Goal: Task Accomplishment & Management: Manage account settings

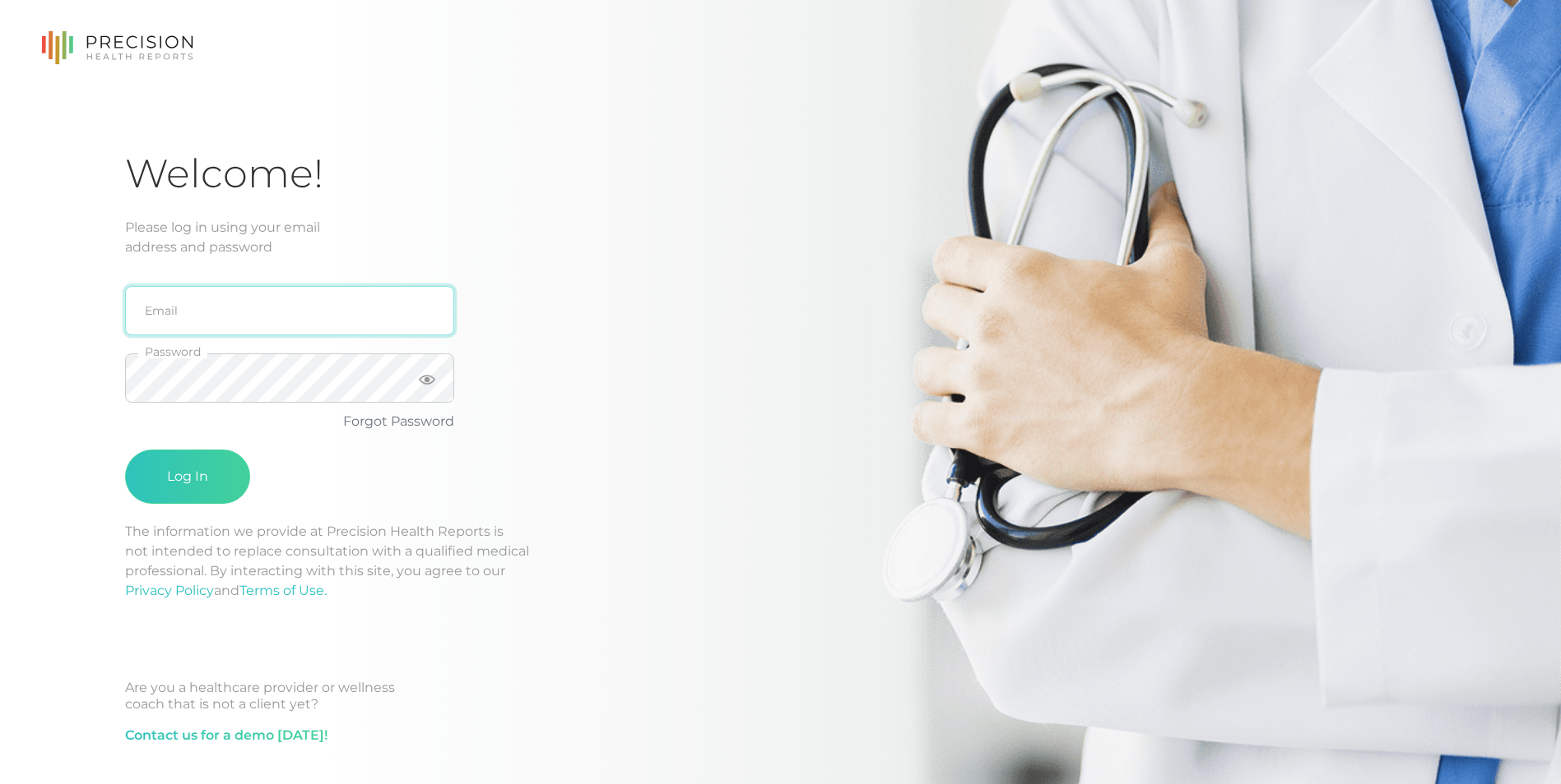
click at [261, 309] on input "email" at bounding box center [290, 310] width 329 height 49
type input "[EMAIL_ADDRESS][DOMAIN_NAME]"
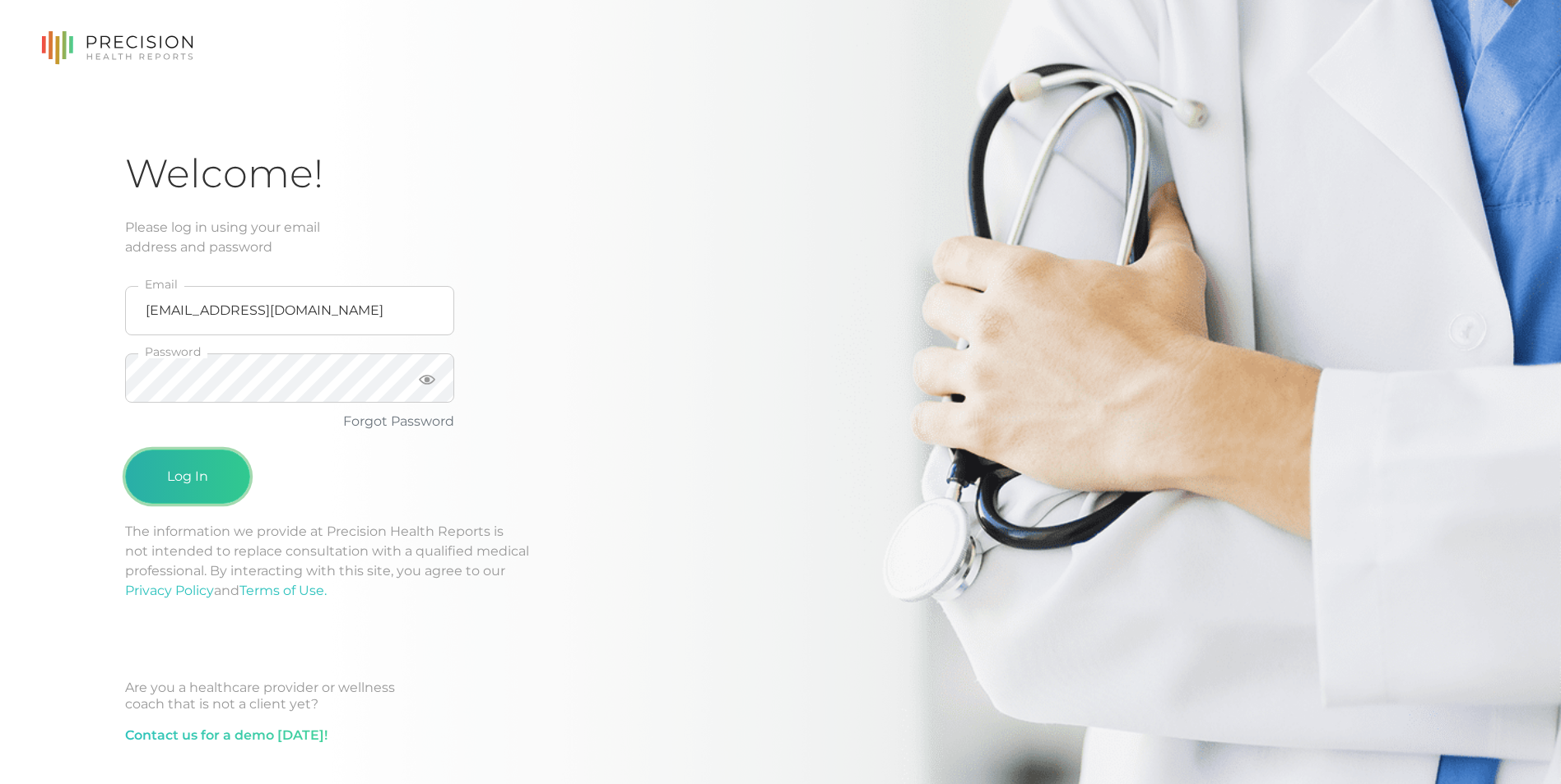
click at [213, 475] on button "Log In" at bounding box center [188, 477] width 125 height 54
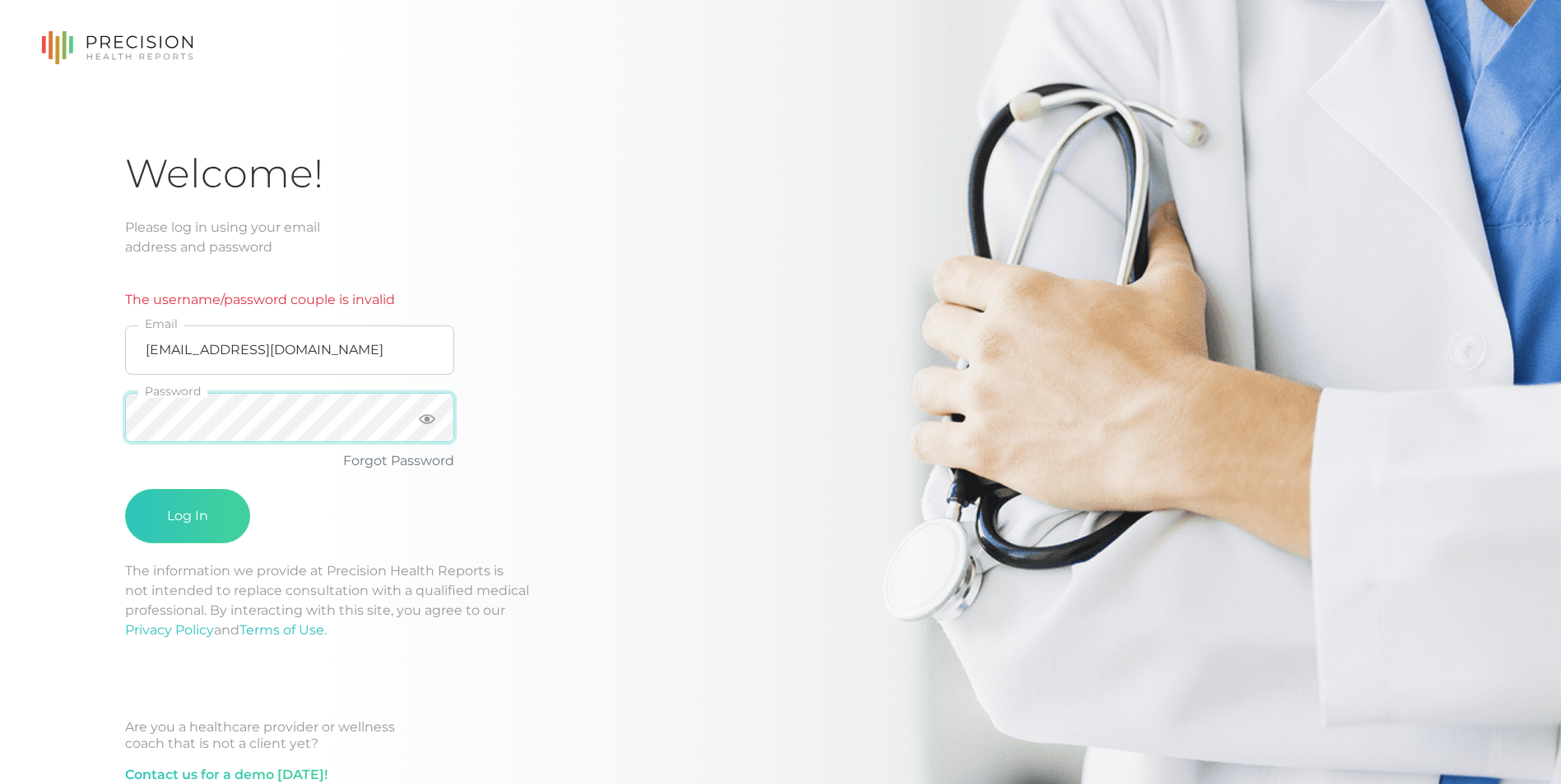
click at [0, 431] on html "Welcome! Please log in using your email address and password The username/passw…" at bounding box center [780, 447] width 1561 height 895
click at [218, 525] on button "Log In" at bounding box center [188, 517] width 125 height 54
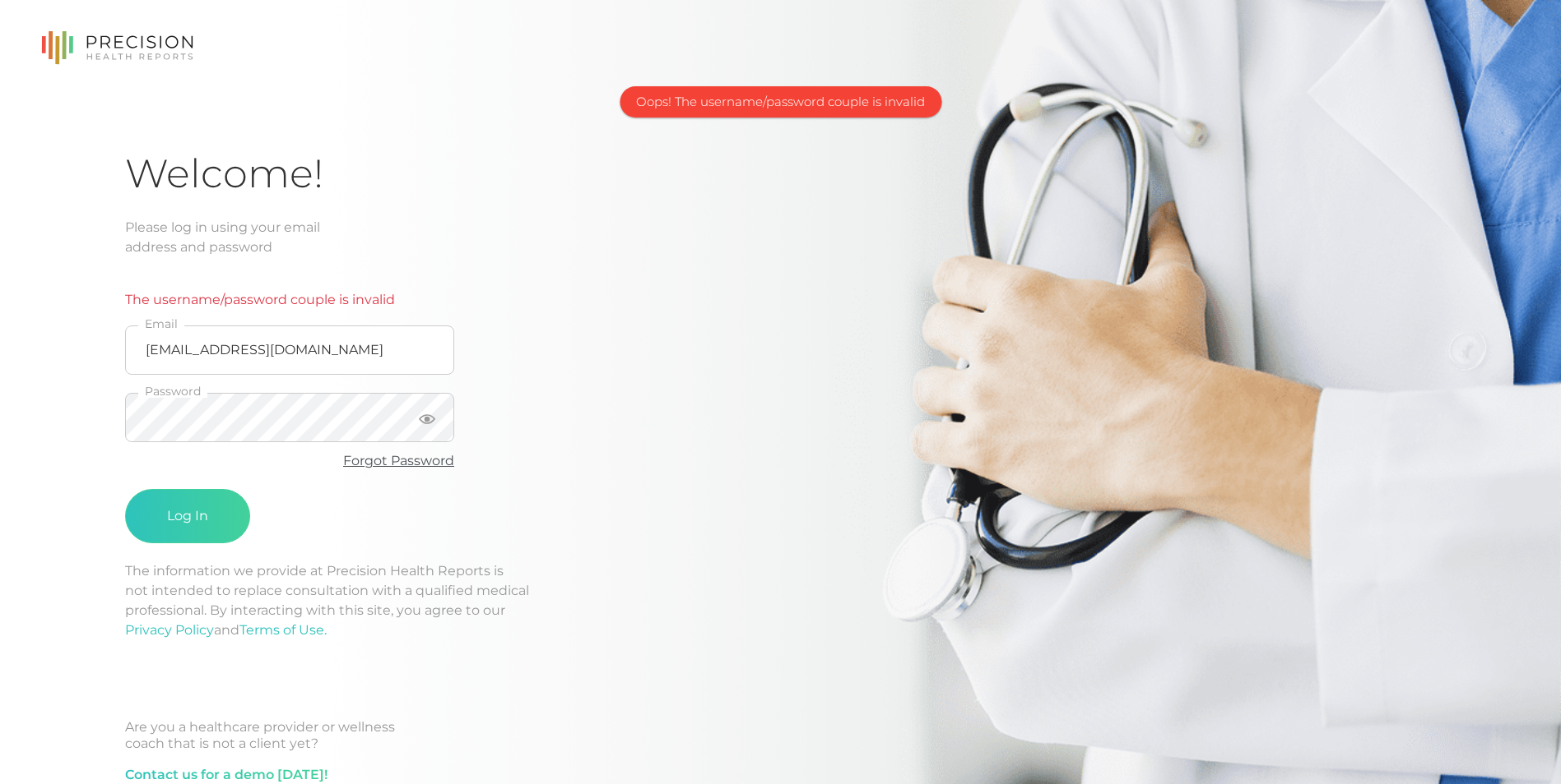
click at [403, 464] on link "Forgot Password" at bounding box center [397, 461] width 111 height 15
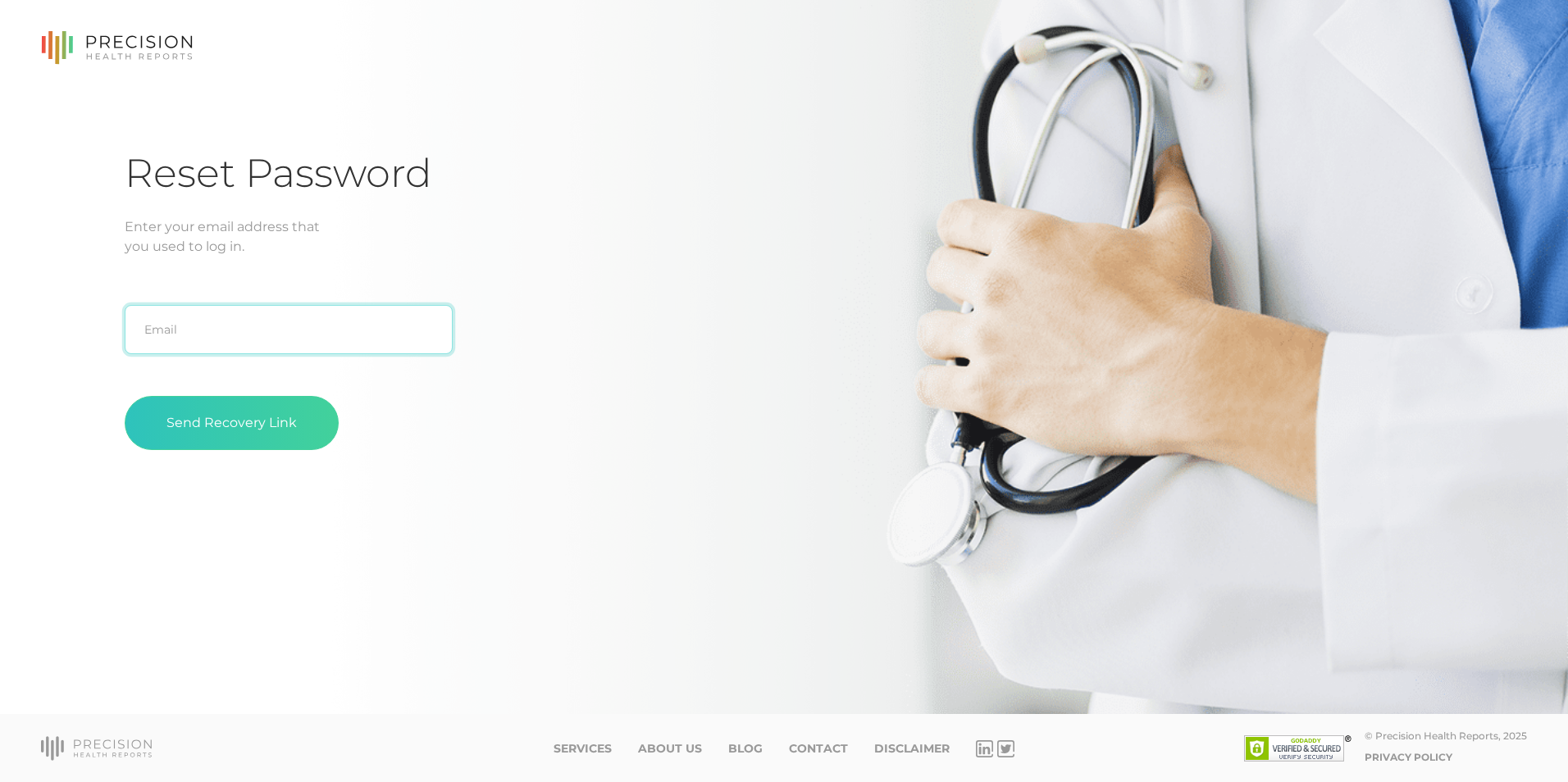
click at [228, 341] on input "text" at bounding box center [289, 329] width 328 height 49
type input "[EMAIL_ADDRESS][DOMAIN_NAME]"
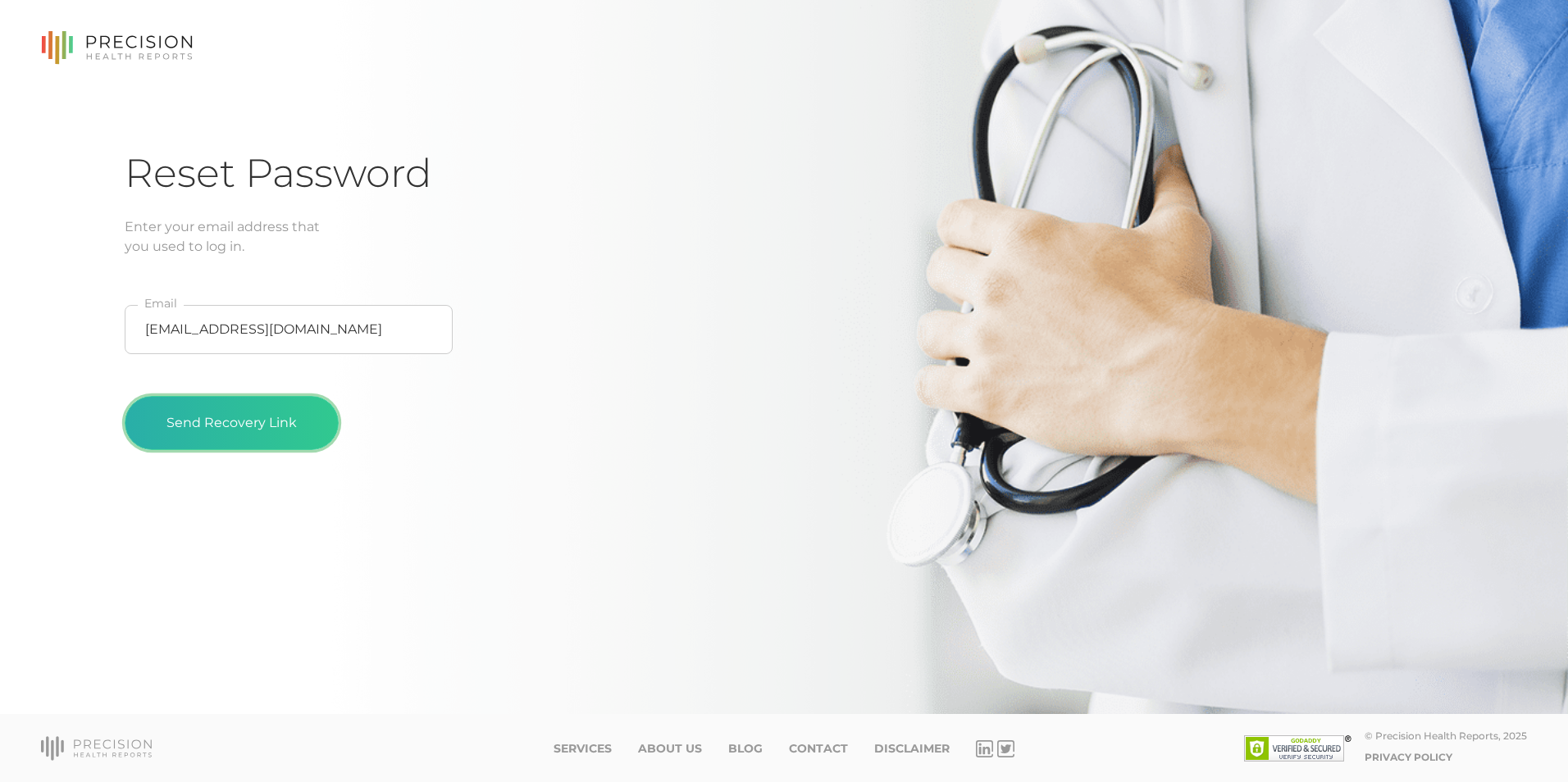
click at [248, 431] on button "Send Recovery Link" at bounding box center [231, 423] width 214 height 54
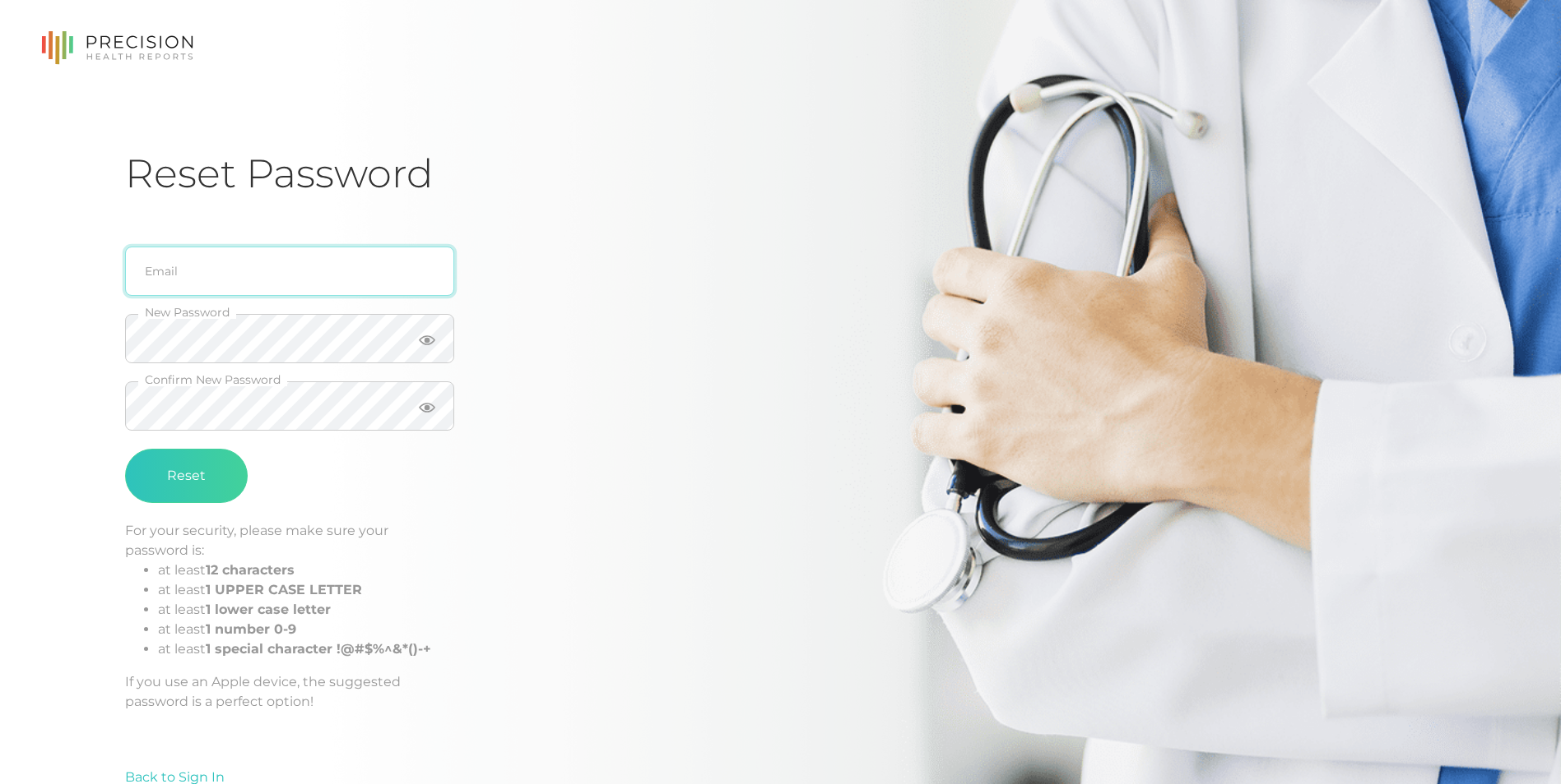
click at [301, 271] on input "email" at bounding box center [290, 270] width 329 height 49
type input "[EMAIL_ADDRESS][DOMAIN_NAME]"
click at [225, 484] on button "Reset" at bounding box center [186, 476] width 122 height 54
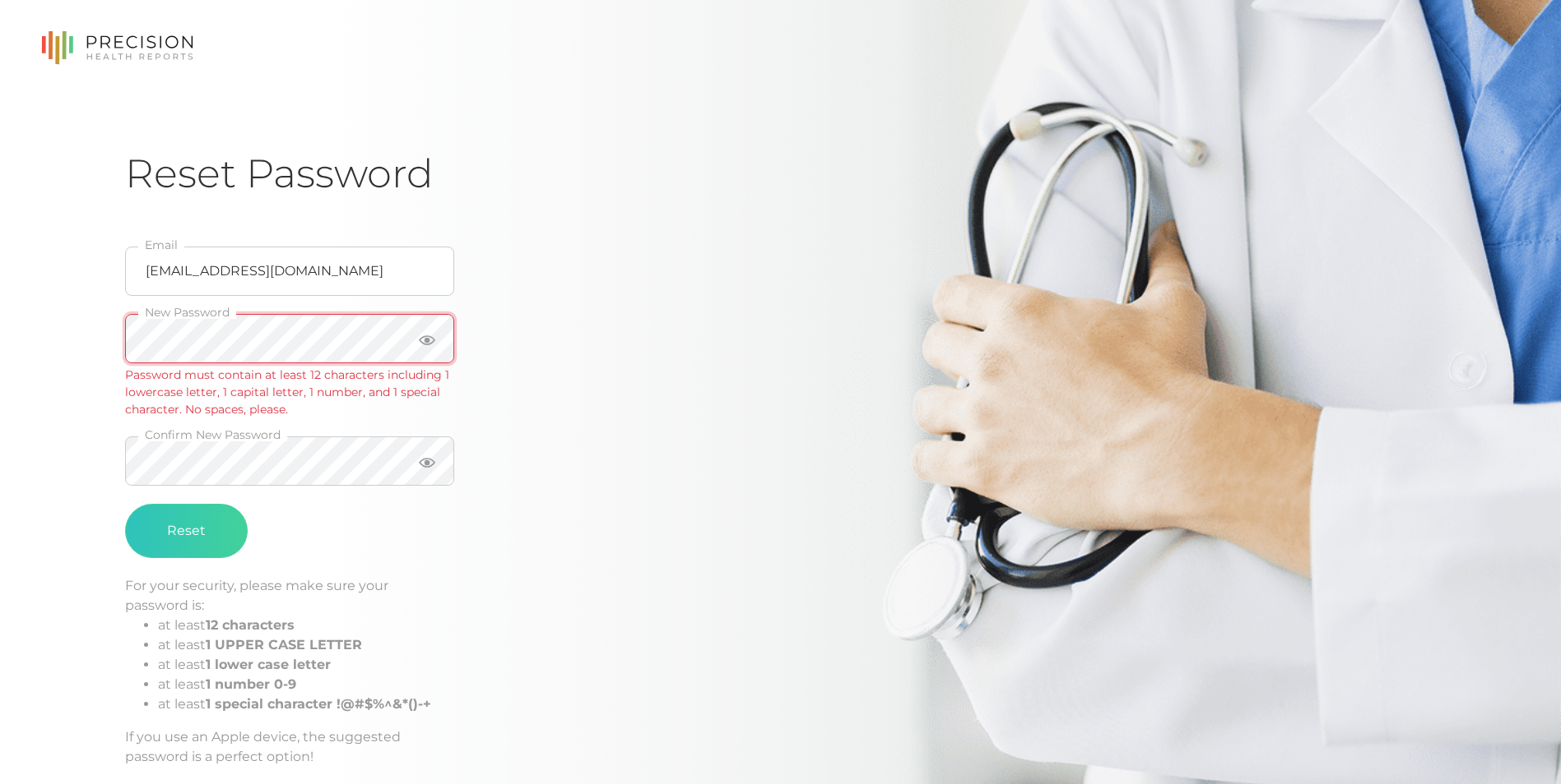
click at [98, 348] on div "Reset Password dwinget@ighmn.gov Email New Password Password must contain at le…" at bounding box center [780, 432] width 1561 height 864
click at [198, 529] on button "Reset" at bounding box center [186, 531] width 122 height 54
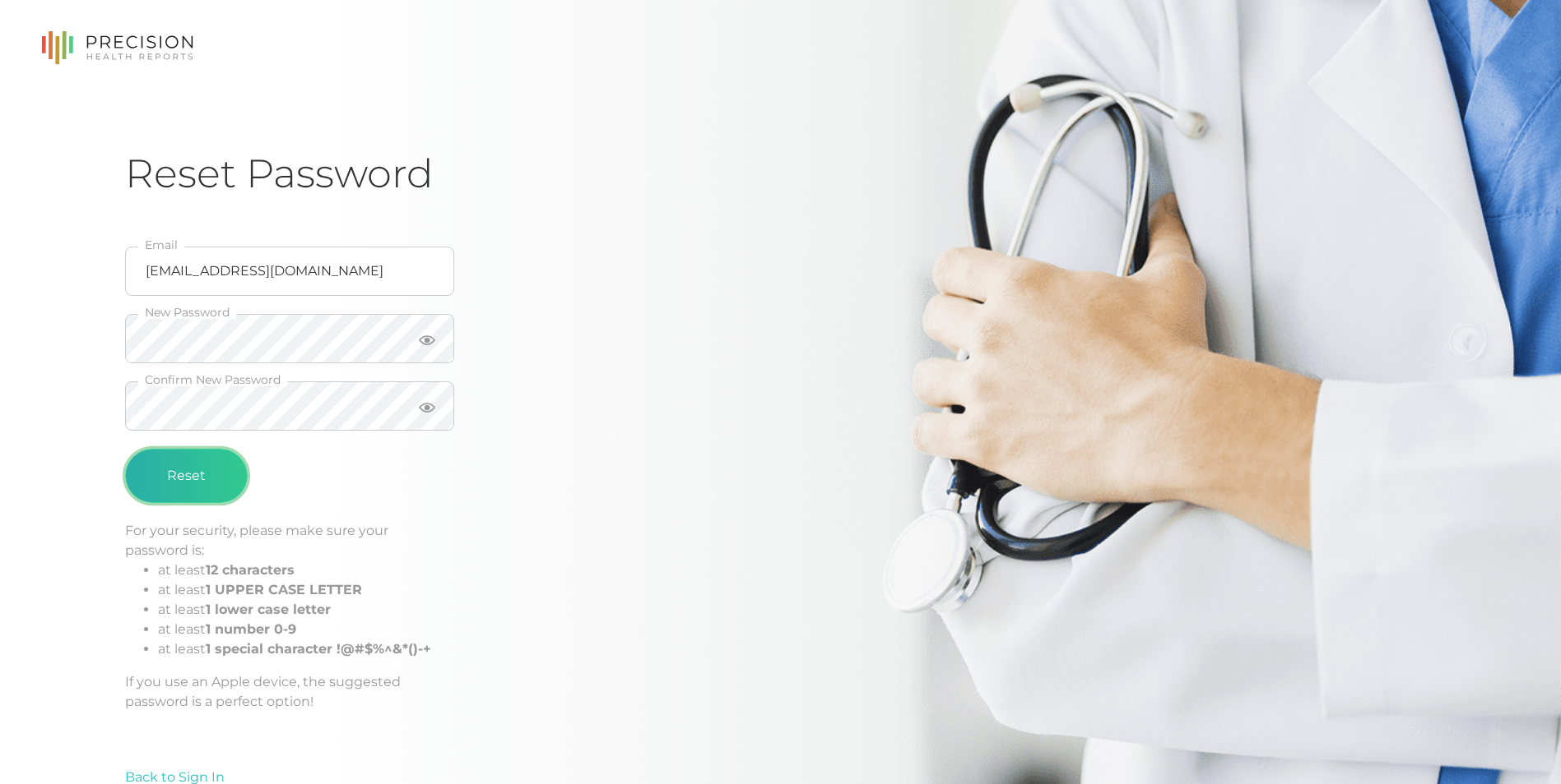
click at [201, 478] on button "Reset" at bounding box center [186, 476] width 122 height 54
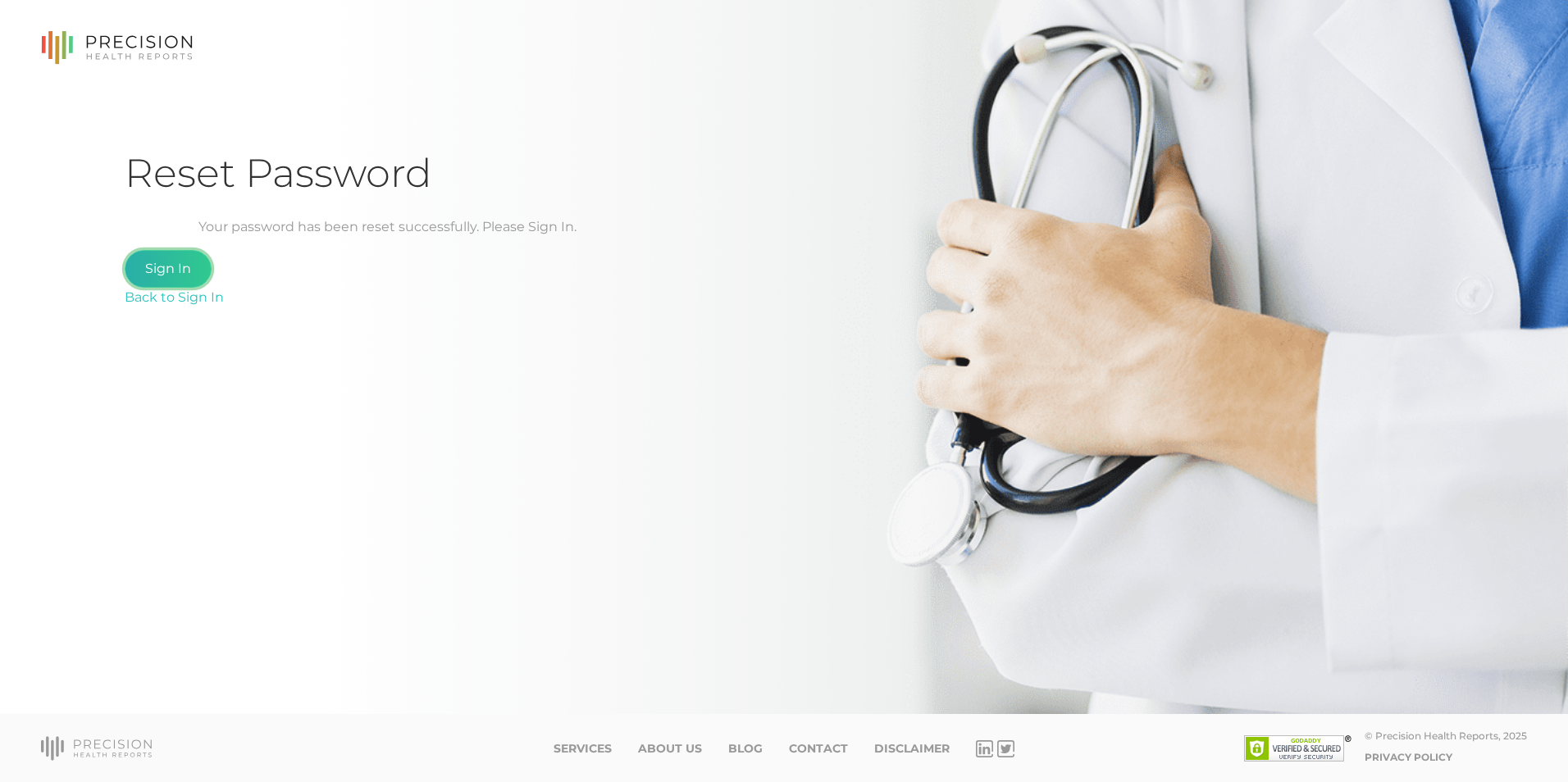
click at [161, 263] on link "Sign In" at bounding box center [168, 269] width 87 height 37
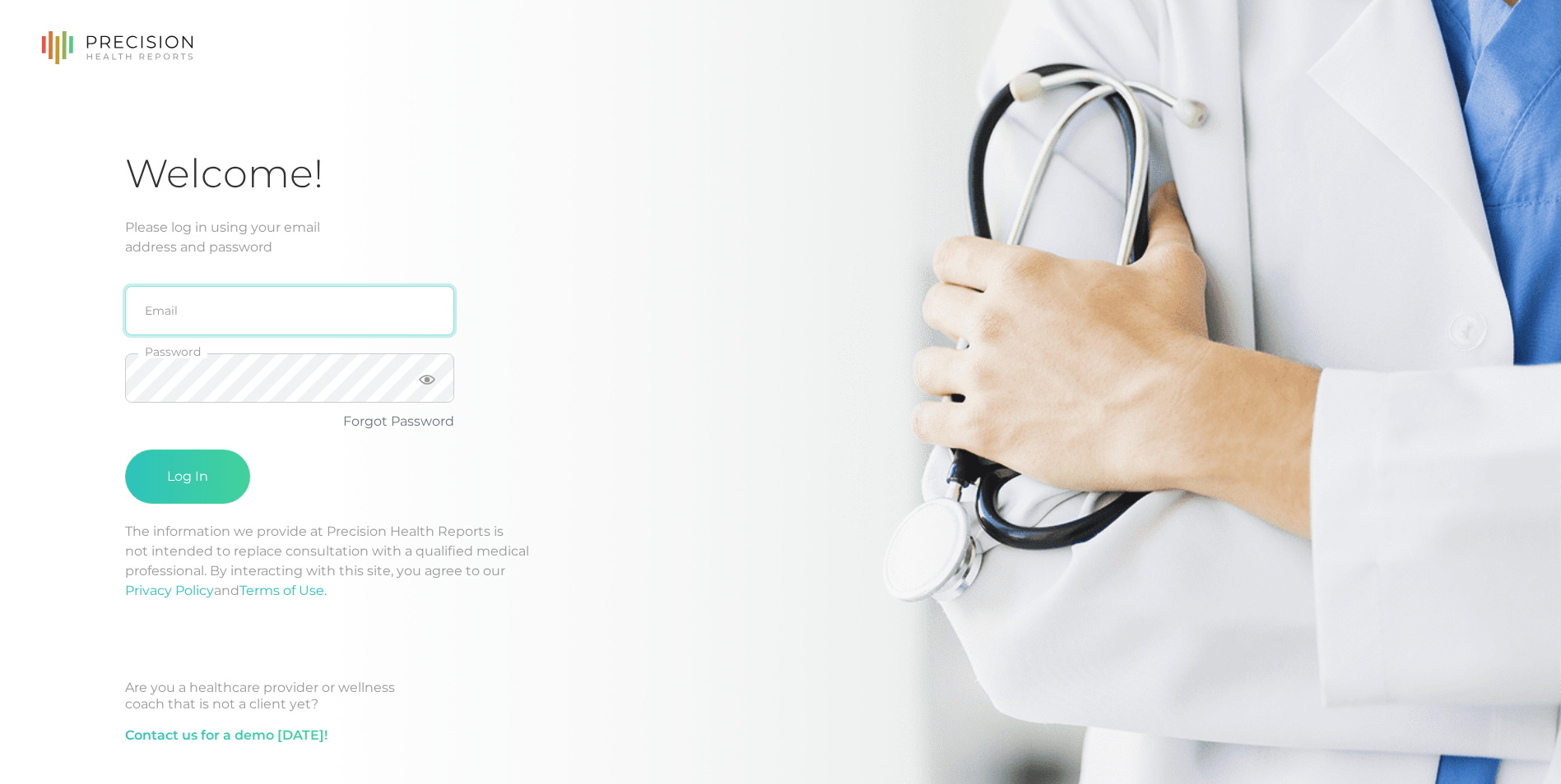
click at [200, 316] on input "email" at bounding box center [290, 310] width 329 height 49
type input "[EMAIL_ADDRESS][DOMAIN_NAME]"
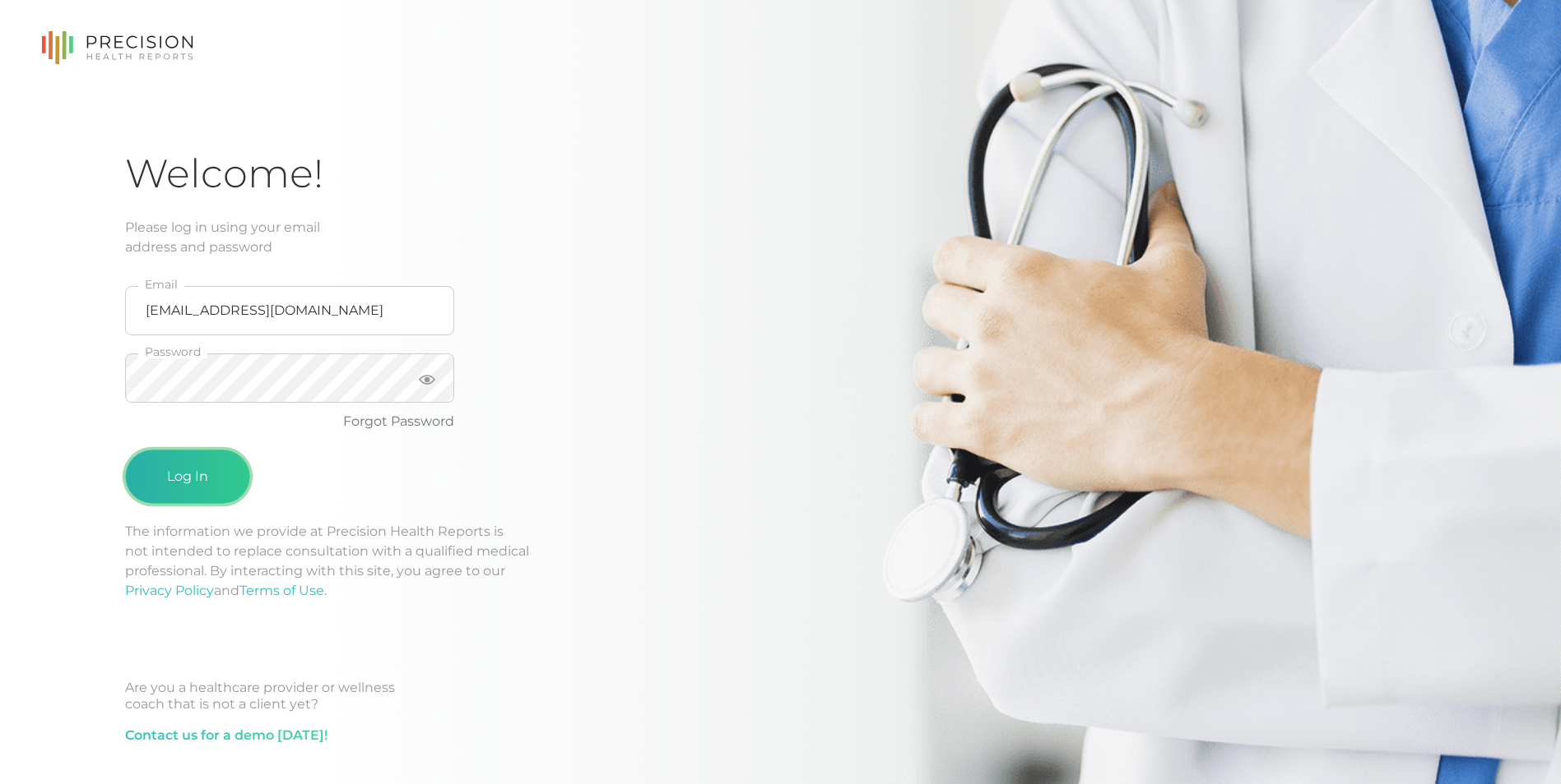
click at [208, 472] on button "Log In" at bounding box center [188, 477] width 125 height 54
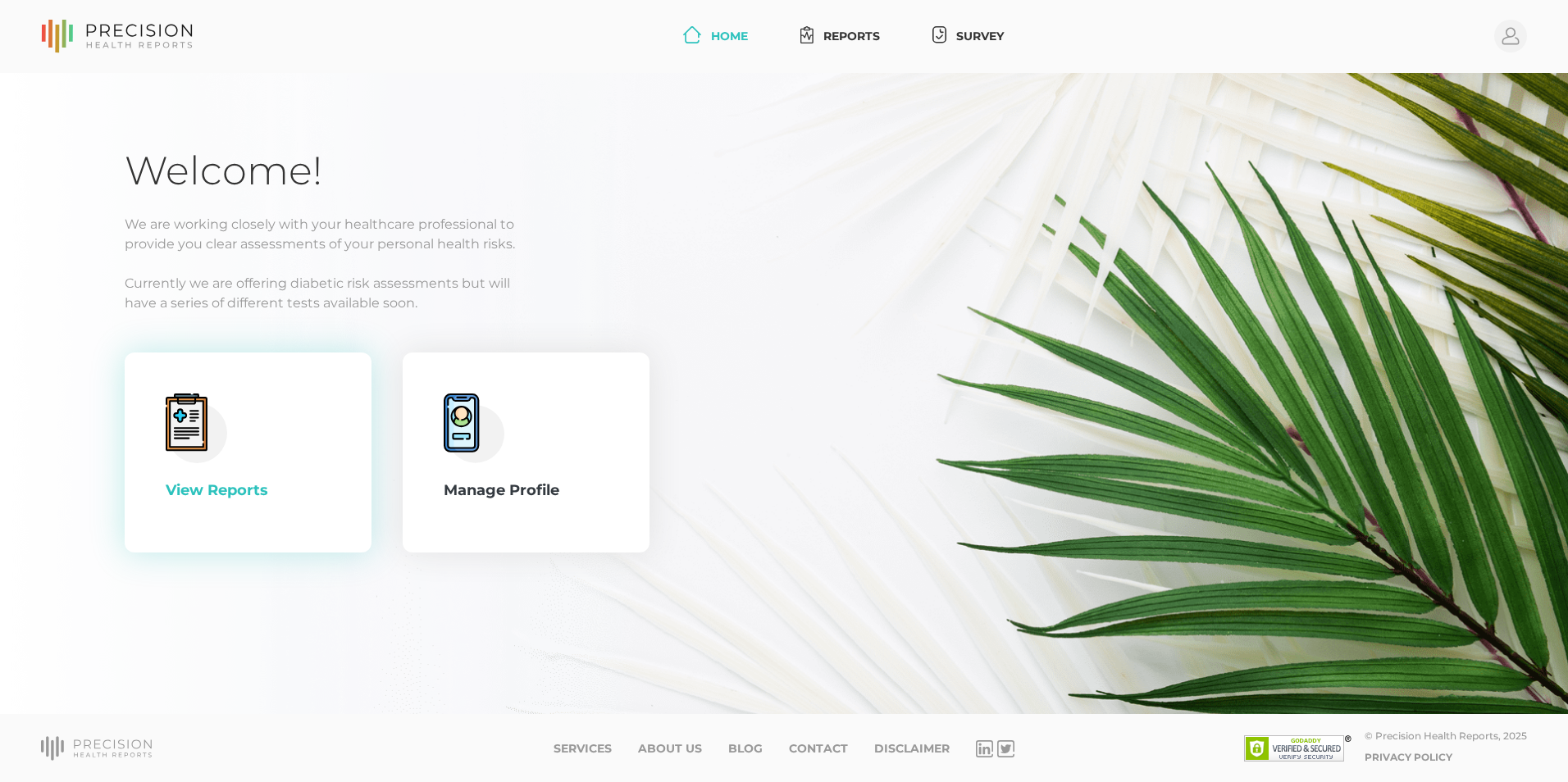
click at [257, 494] on div "View Reports" at bounding box center [249, 490] width 165 height 22
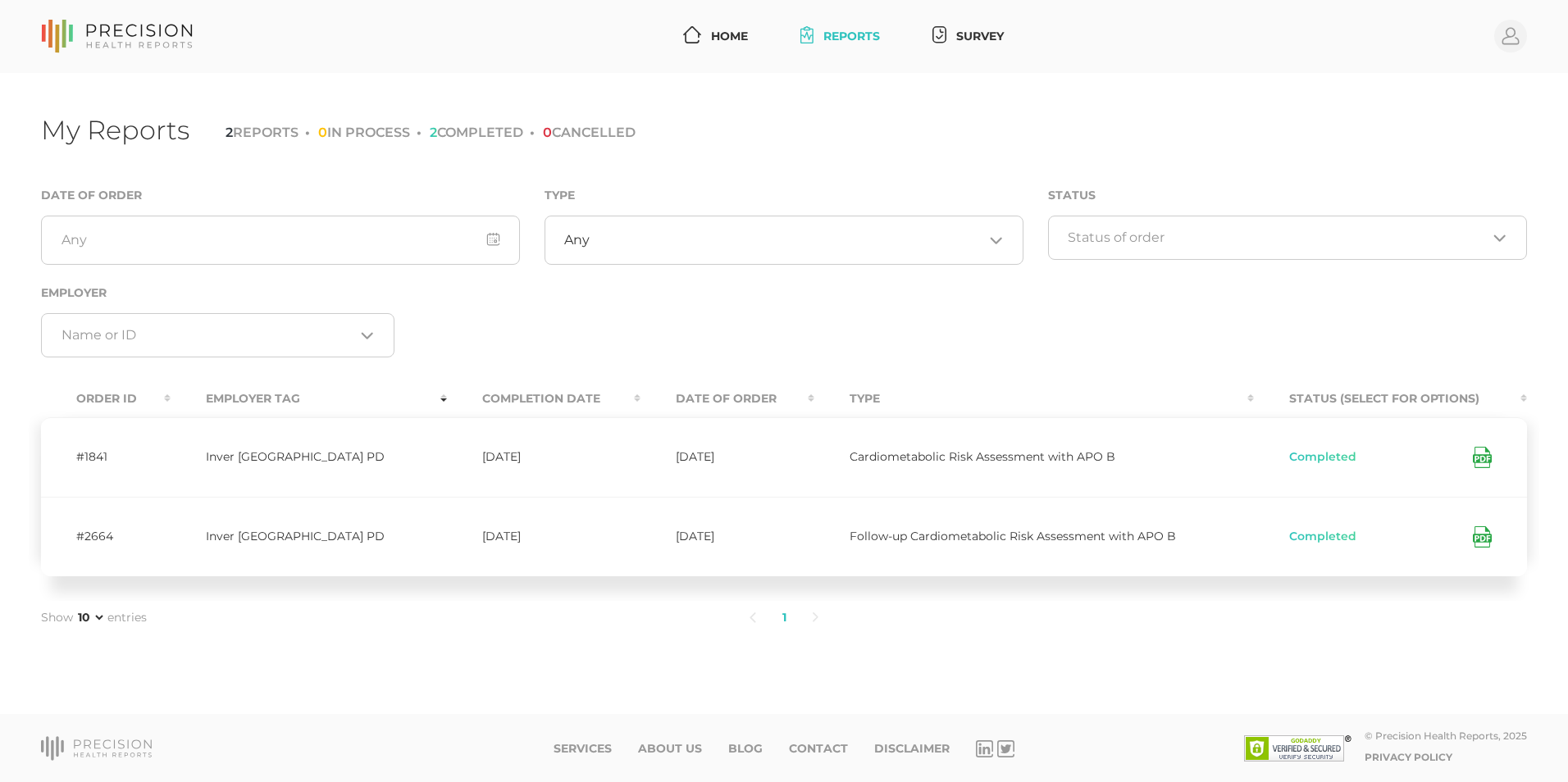
drag, startPoint x: 1481, startPoint y: 537, endPoint x: 2250, endPoint y: 731, distance: 793.1
click at [1556, 731] on html "Home Reports Survey Profile My Reports 2 REPORTS 0 IN PROCESS 2 COMPLETED 0 CAN…" at bounding box center [784, 391] width 1568 height 782
click at [1487, 537] on icon at bounding box center [1483, 537] width 19 height 21
